Goal: Task Accomplishment & Management: Manage account settings

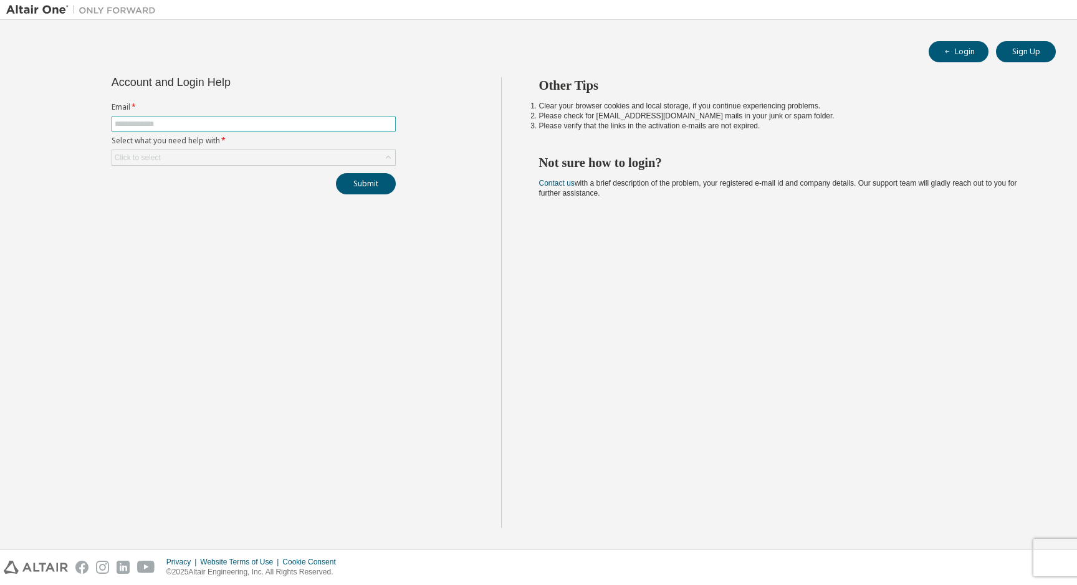
click at [174, 117] on span at bounding box center [254, 124] width 284 height 16
click at [171, 124] on input "text" at bounding box center [254, 124] width 278 height 10
paste input "**********"
type input "**********"
click at [284, 160] on div "Click to select" at bounding box center [253, 157] width 283 height 15
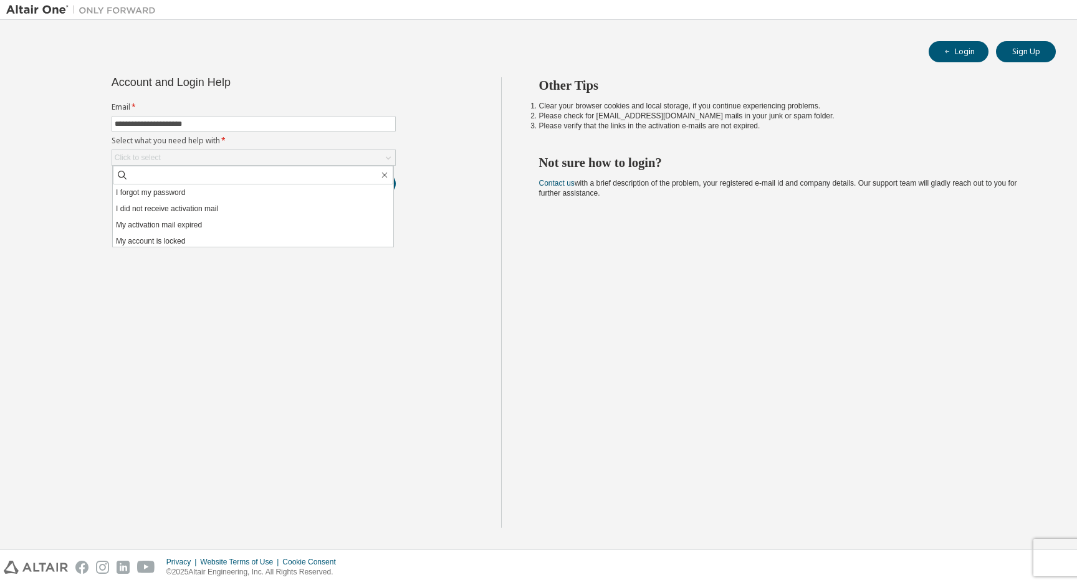
drag, startPoint x: 260, startPoint y: 193, endPoint x: 289, endPoint y: 194, distance: 29.3
click at [260, 193] on li "I forgot my password" at bounding box center [253, 193] width 281 height 16
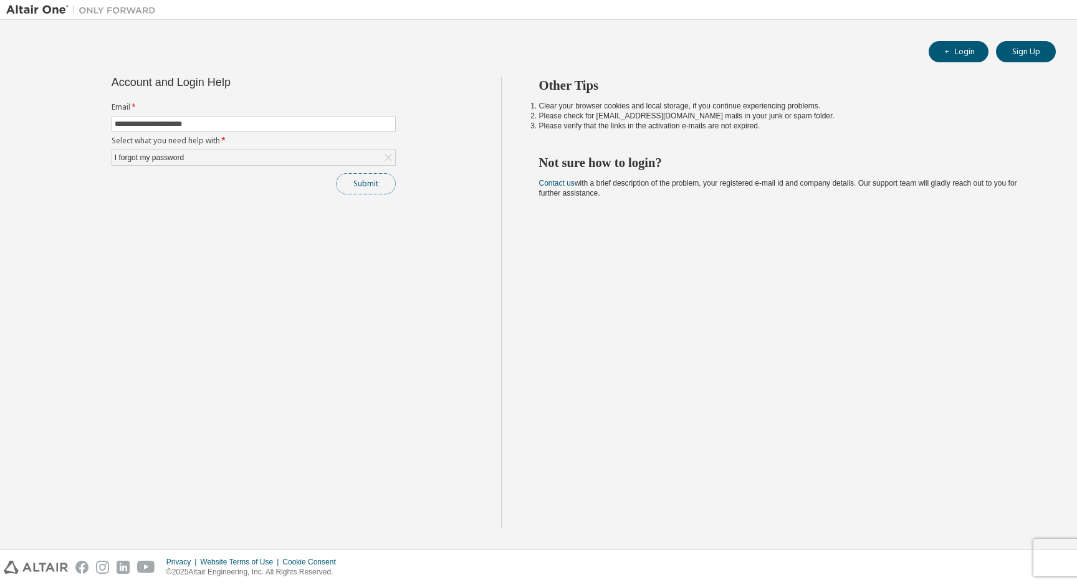
click at [368, 189] on button "Submit" at bounding box center [366, 183] width 60 height 21
click at [374, 191] on button "Submit" at bounding box center [366, 183] width 60 height 21
click at [349, 192] on button "Submit" at bounding box center [366, 183] width 60 height 21
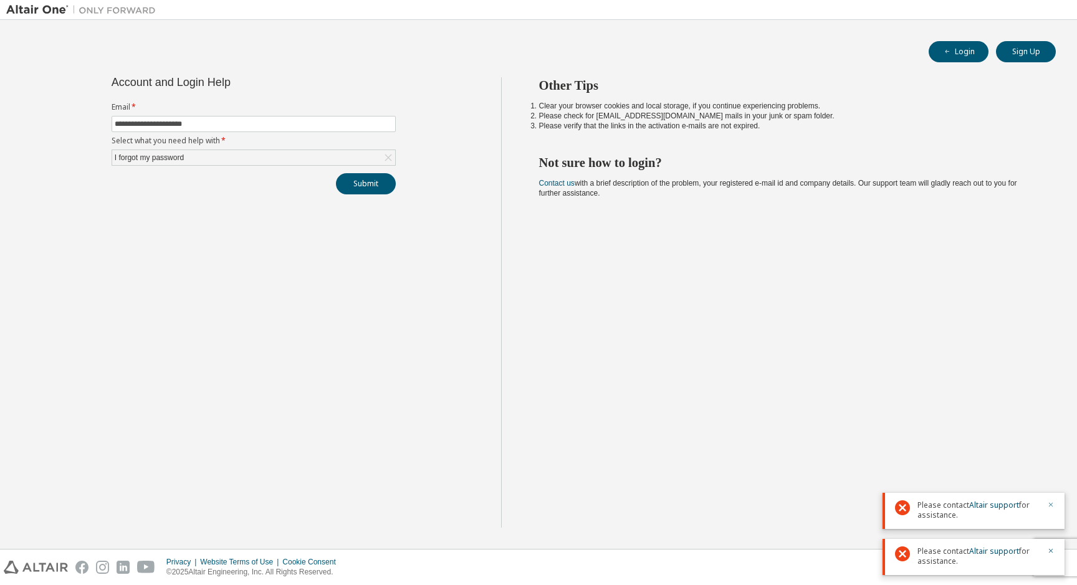
click at [1050, 506] on icon "button" at bounding box center [1051, 505] width 4 height 4
click at [1053, 550] on icon "button" at bounding box center [1050, 550] width 7 height 7
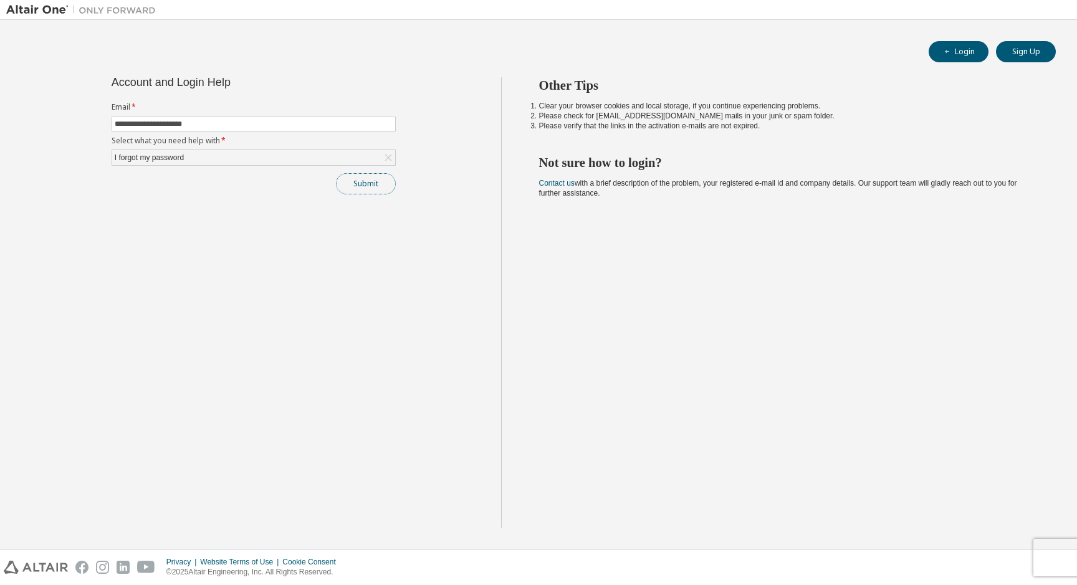
click at [370, 183] on button "Submit" at bounding box center [366, 183] width 60 height 21
click at [371, 181] on button "Submit" at bounding box center [366, 183] width 60 height 21
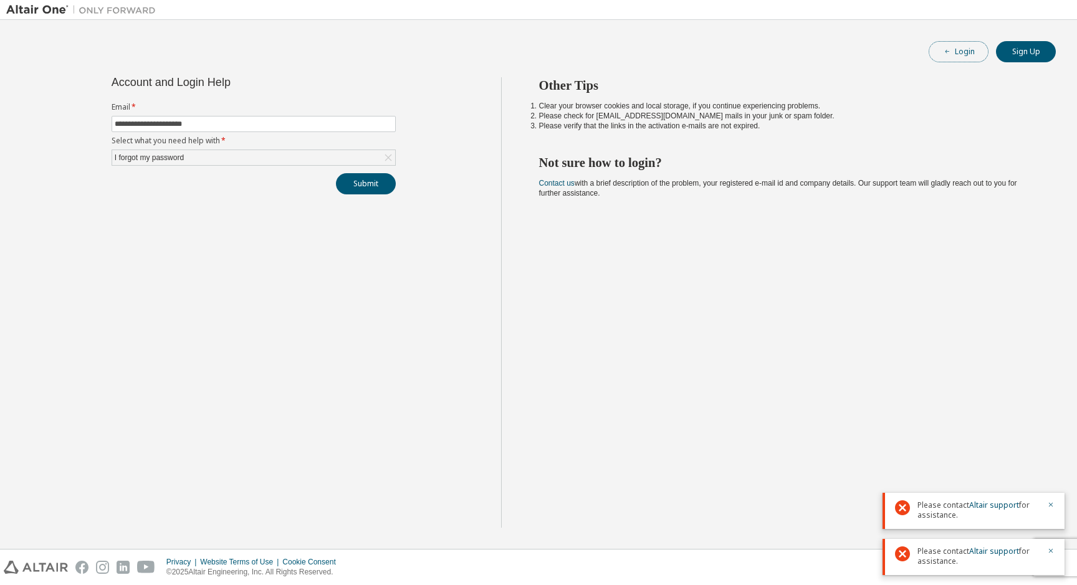
click at [964, 48] on button "Login" at bounding box center [959, 51] width 60 height 21
